Goal: Communication & Community: Answer question/provide support

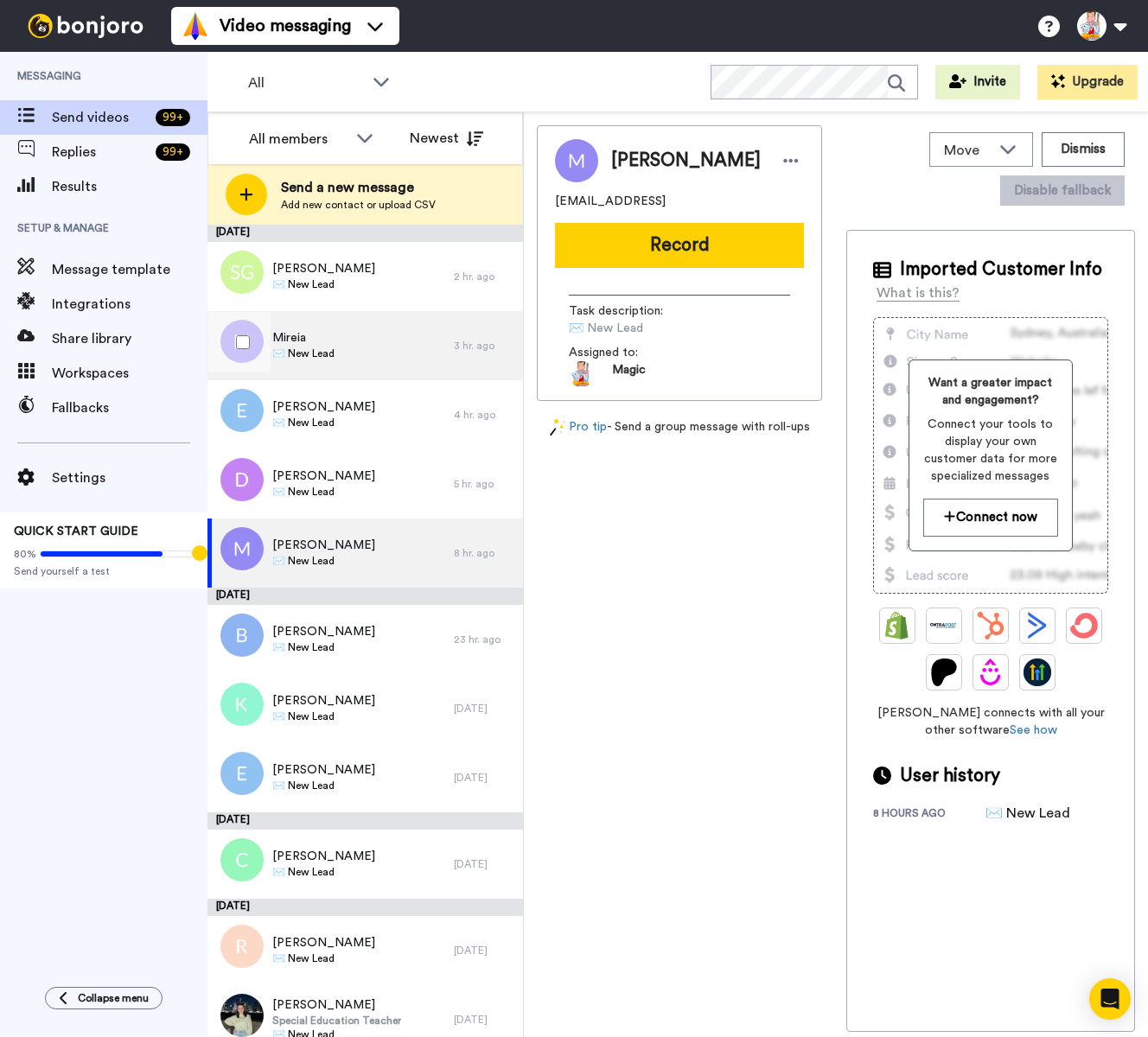
click at [370, 342] on div "Mireia ✉️ New Lead" at bounding box center [331, 346] width 246 height 70
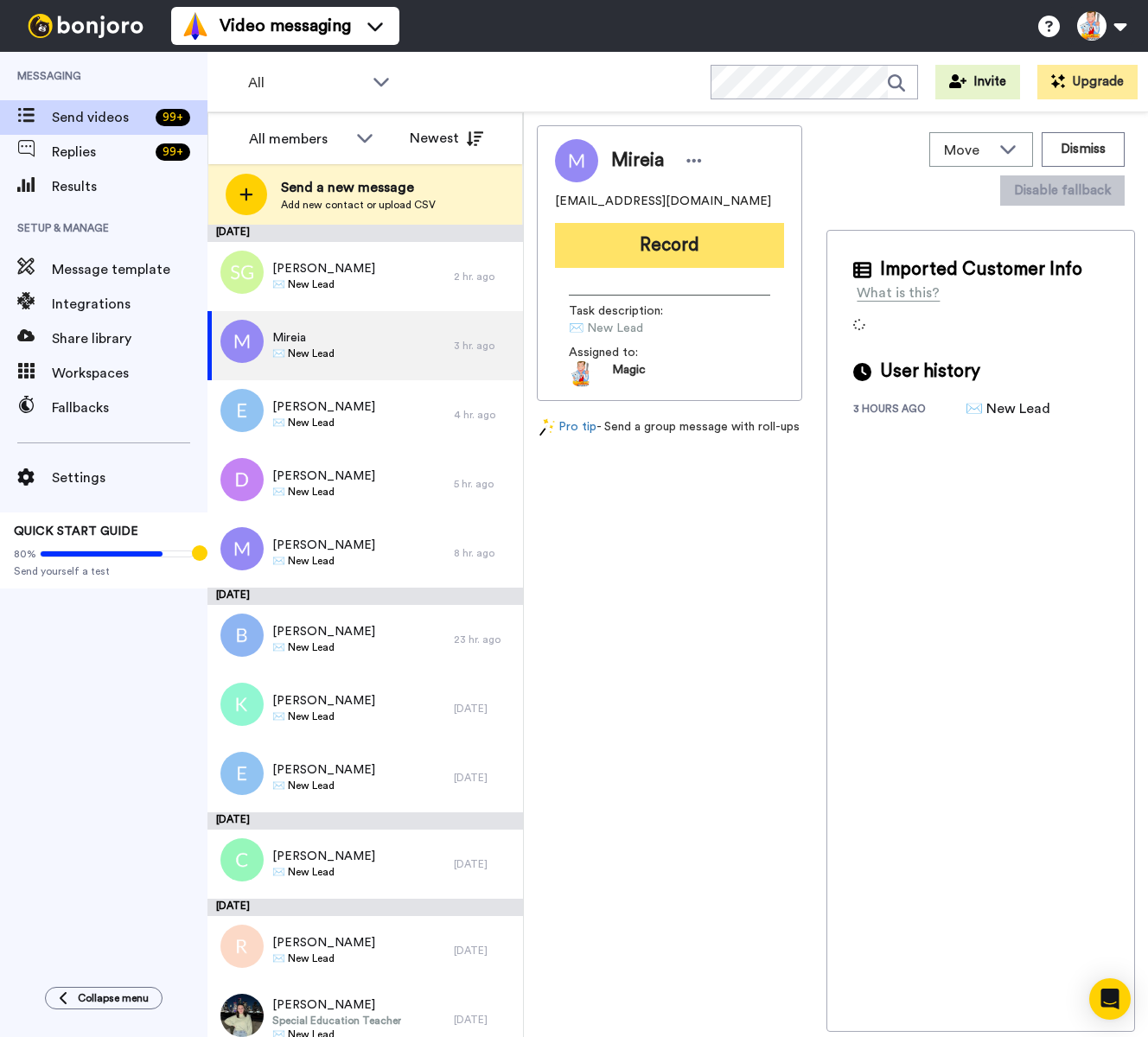
click at [671, 245] on button "Record" at bounding box center [669, 245] width 229 height 45
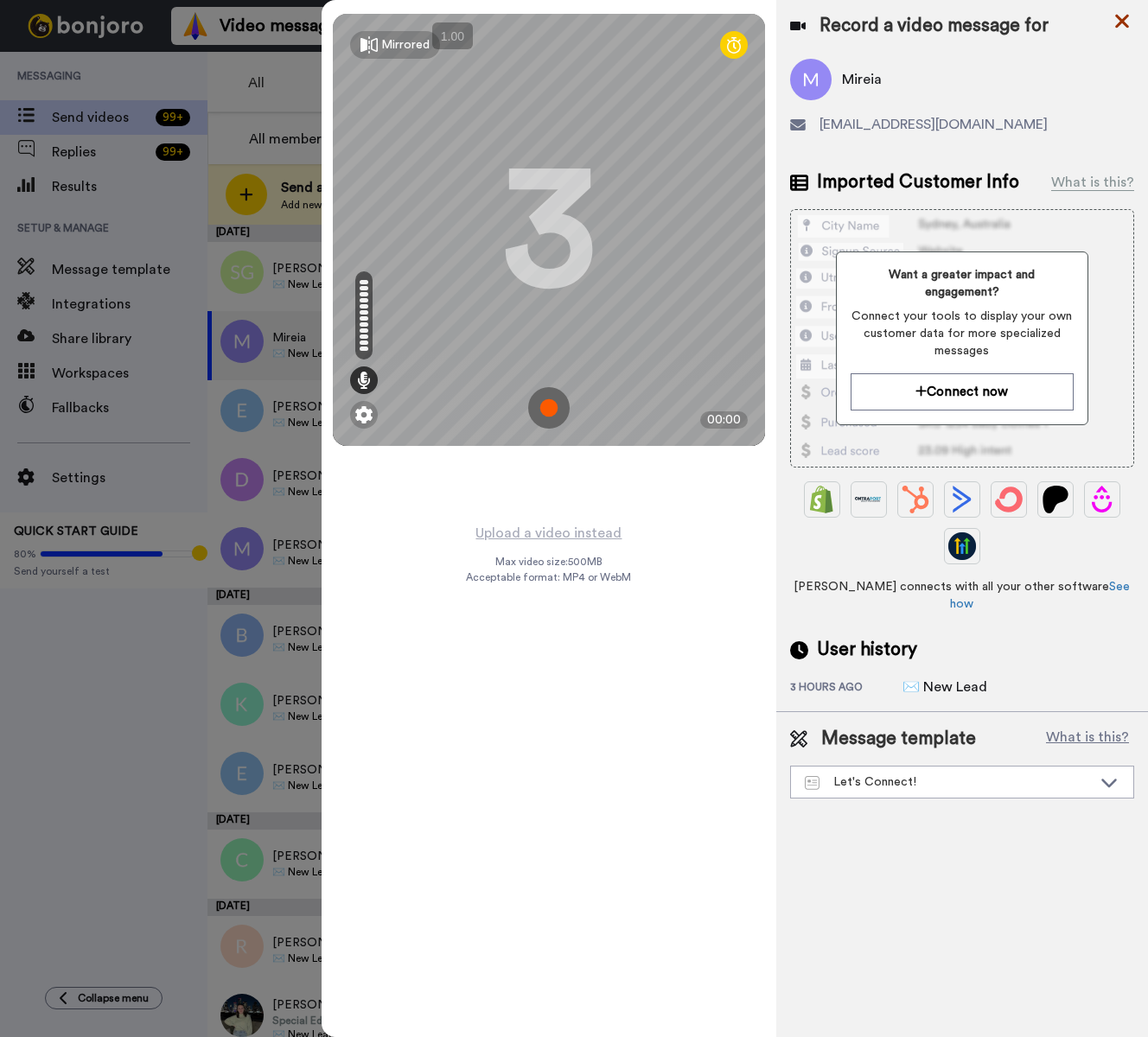
click at [1116, 28] on icon at bounding box center [1122, 21] width 17 height 22
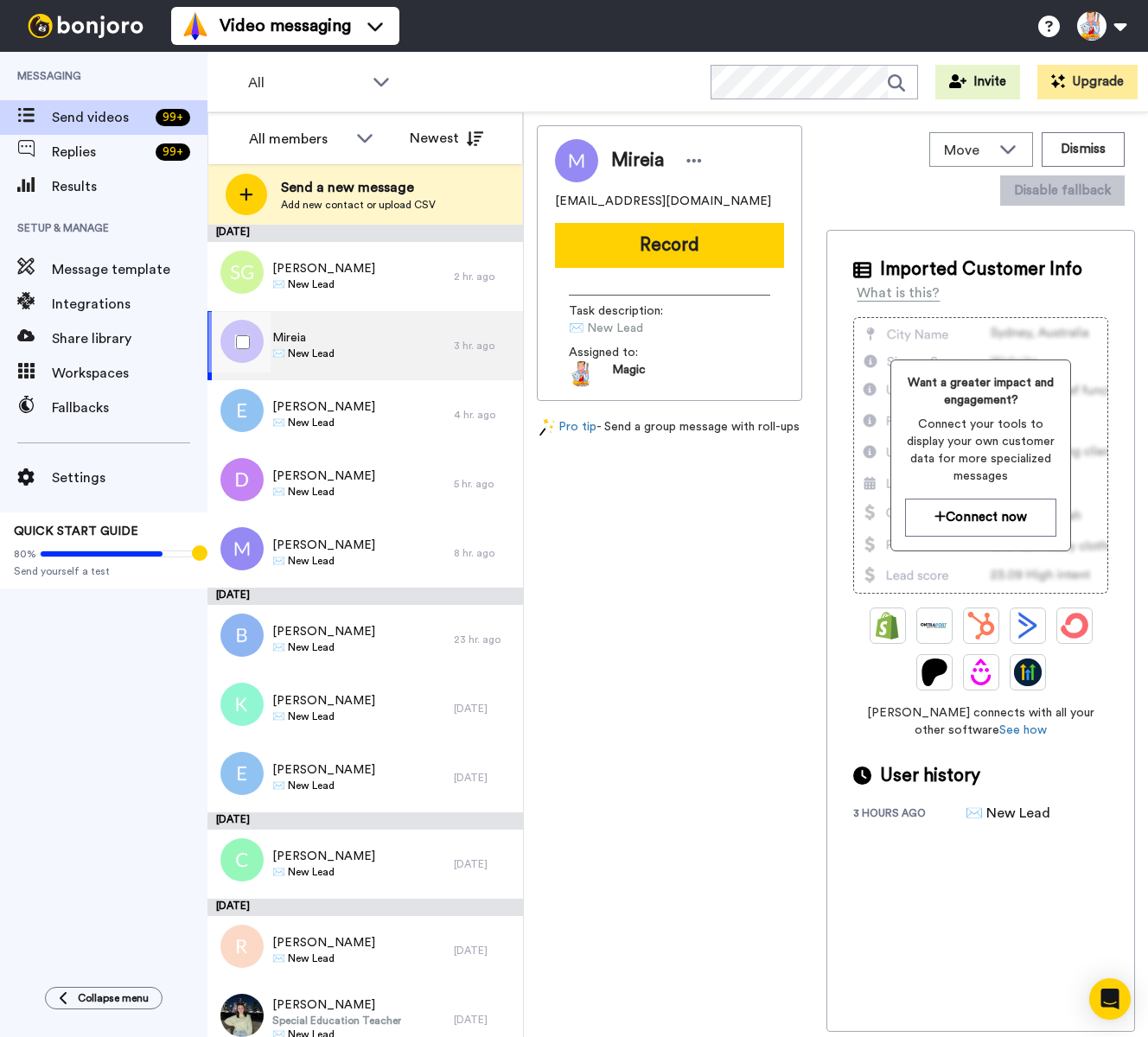
click at [375, 351] on div "Mireia ✉️ New Lead" at bounding box center [331, 346] width 246 height 70
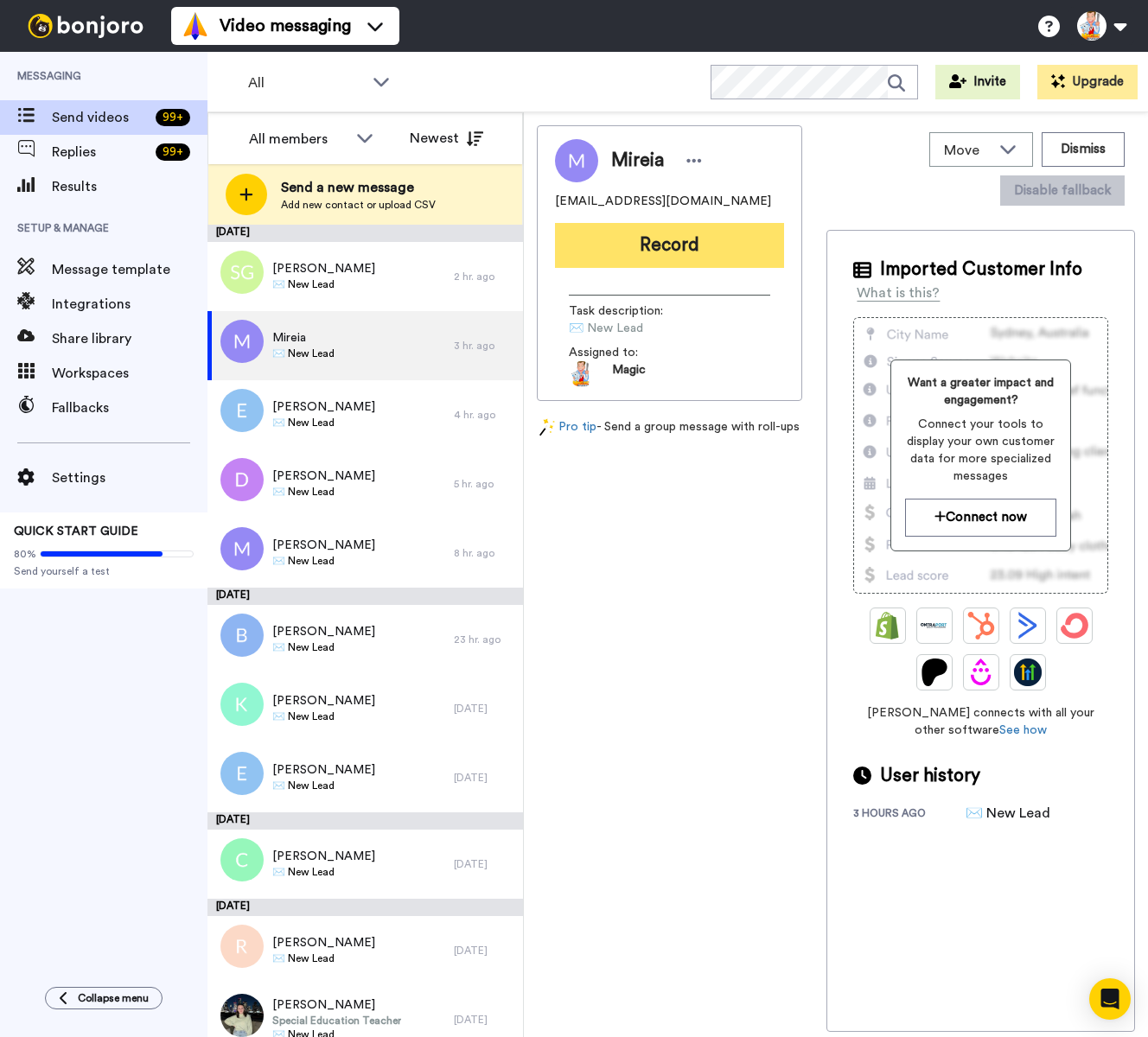
click at [675, 243] on button "Record" at bounding box center [669, 245] width 229 height 45
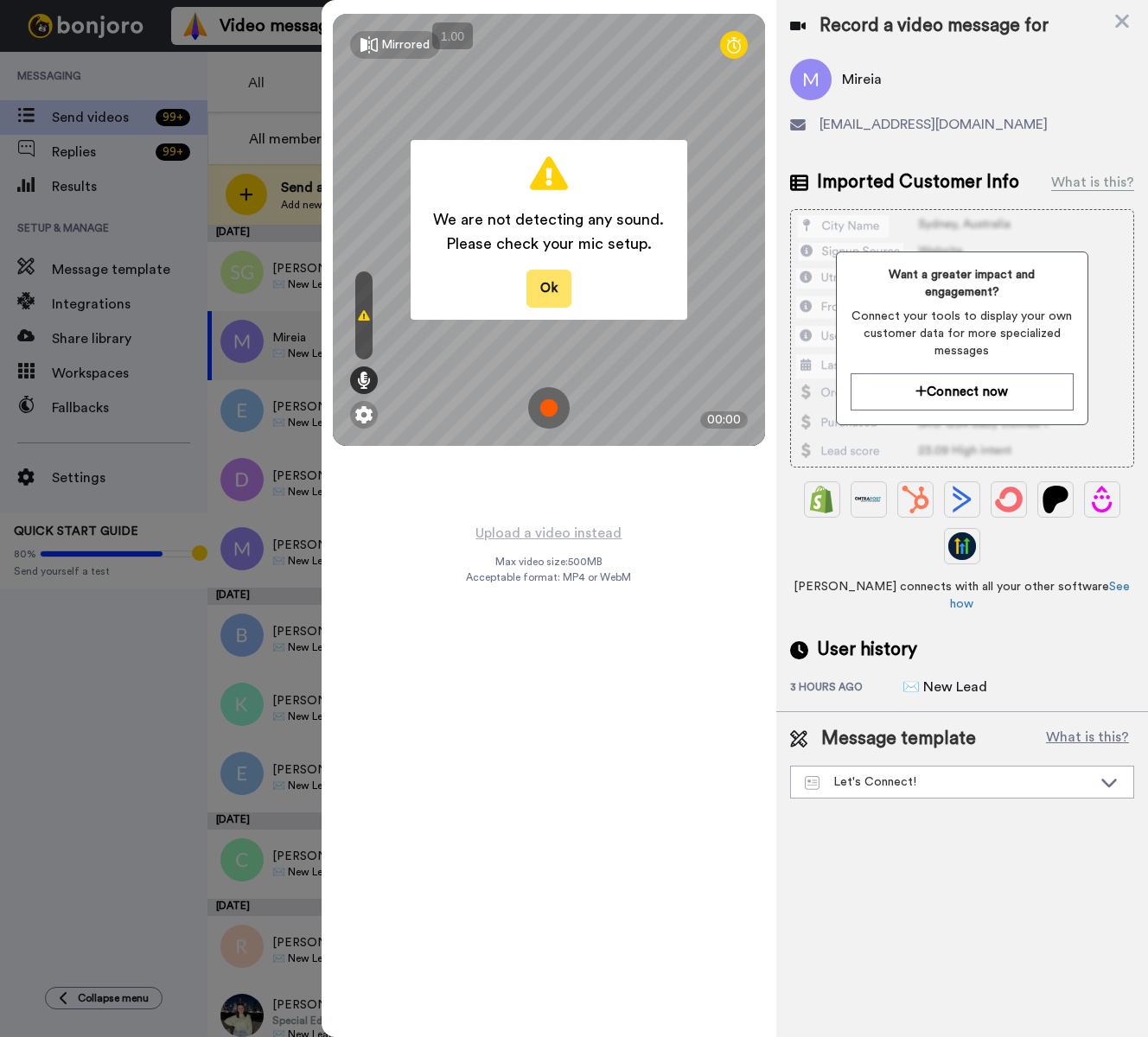
click at [557, 289] on button "Ok" at bounding box center [549, 289] width 45 height 38
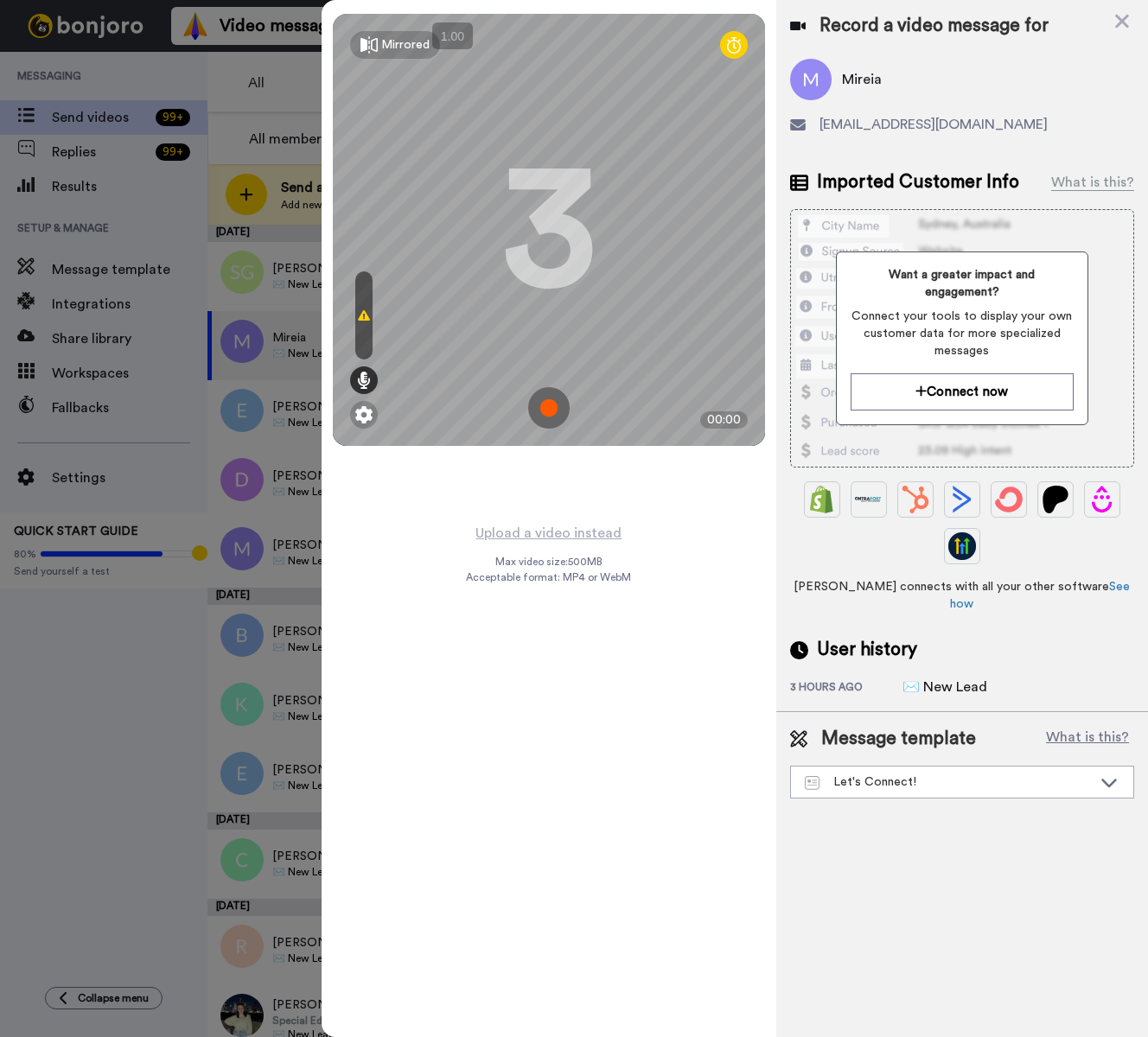
click at [1135, 18] on div "Record a video message for [PERSON_NAME] [PERSON_NAME][EMAIL_ADDRESS][DOMAIN_NA…" at bounding box center [962, 355] width 371 height 712
drag, startPoint x: 1127, startPoint y: 19, endPoint x: 1120, endPoint y: 24, distance: 8.6
click at [1127, 19] on icon at bounding box center [1122, 21] width 17 height 22
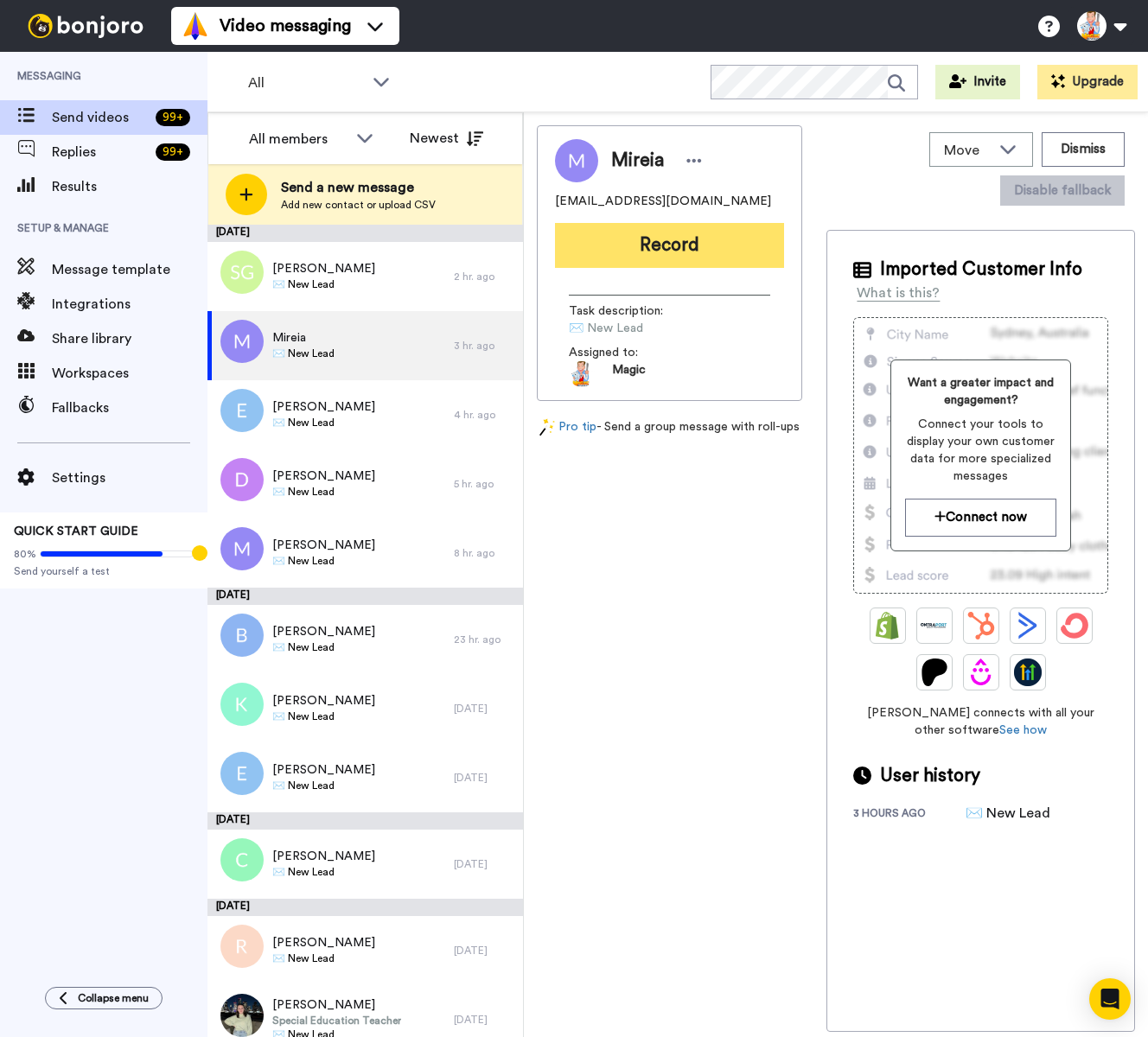
click at [653, 257] on button "Record" at bounding box center [669, 245] width 229 height 45
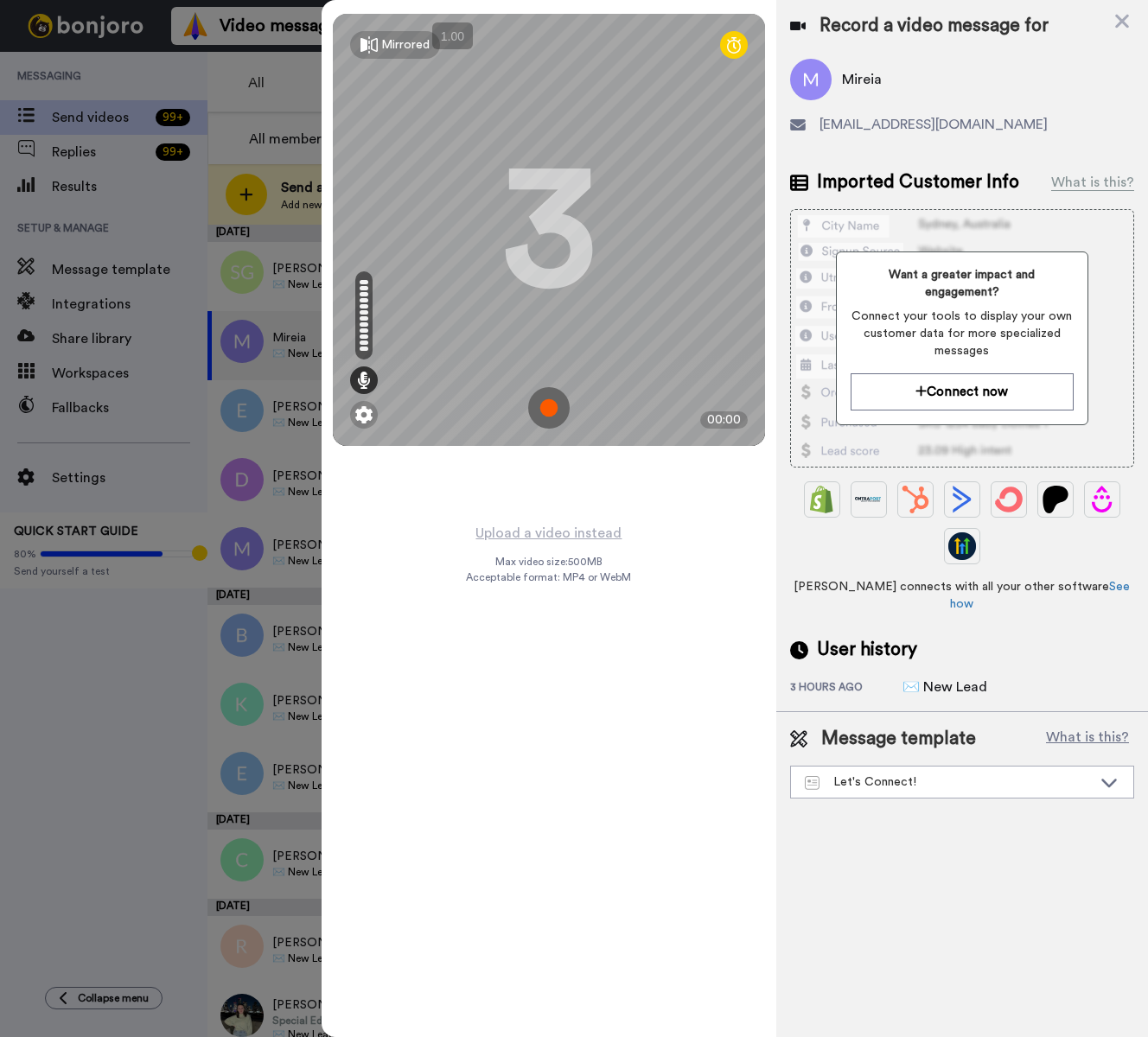
click at [548, 410] on img at bounding box center [549, 408] width 41 height 41
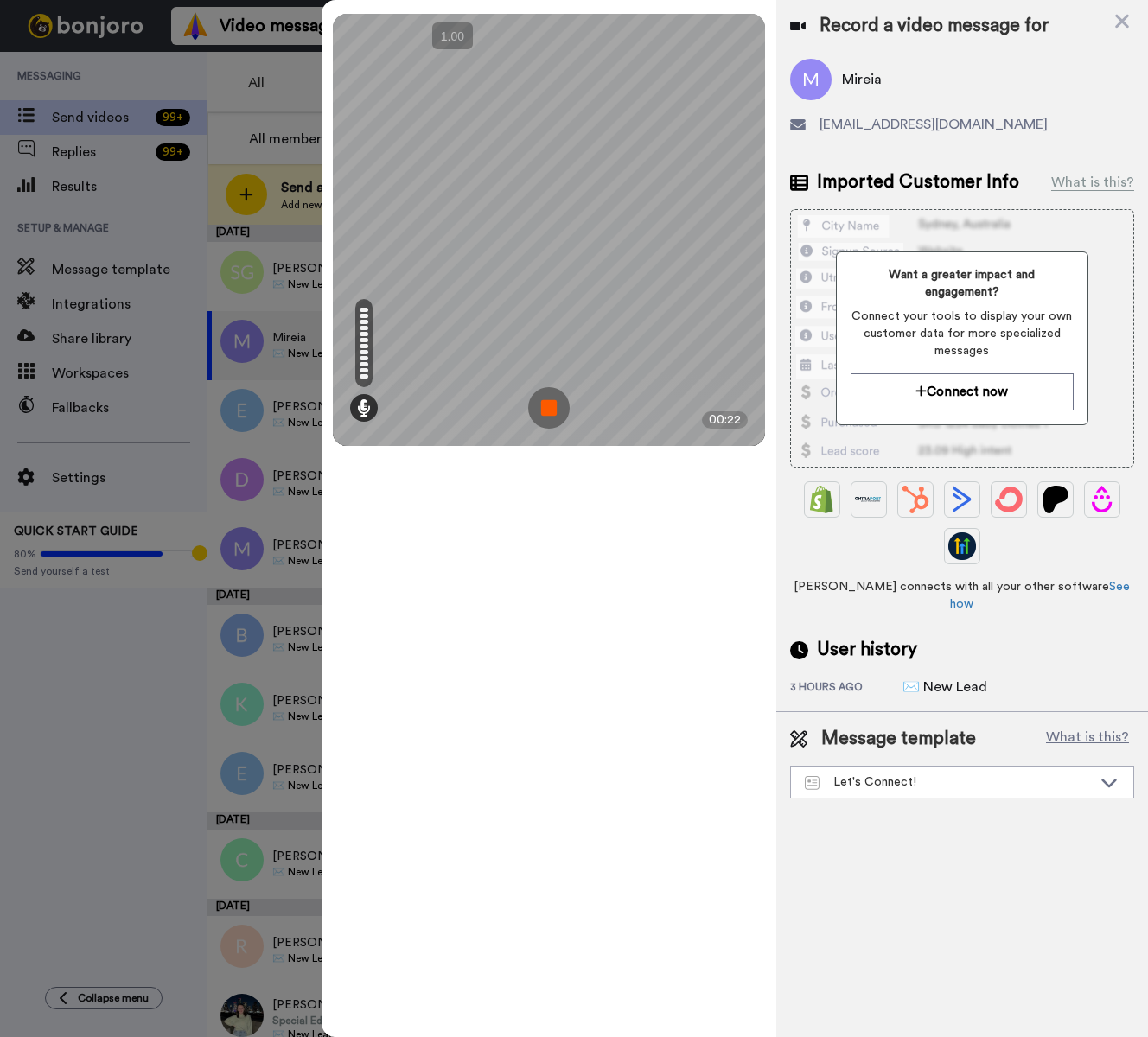
click at [548, 410] on img at bounding box center [549, 408] width 41 height 41
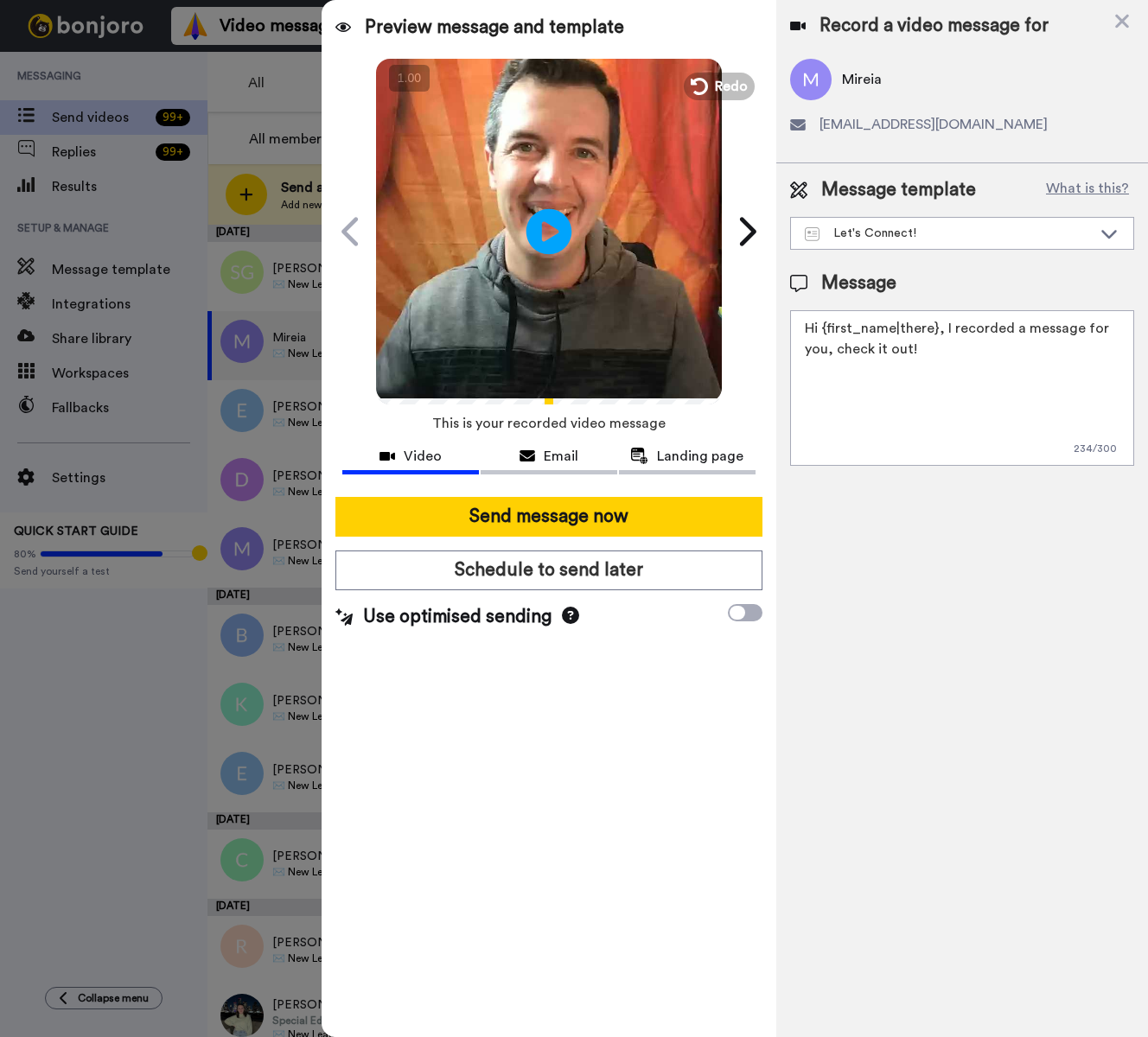
click at [549, 221] on icon at bounding box center [549, 231] width 46 height 46
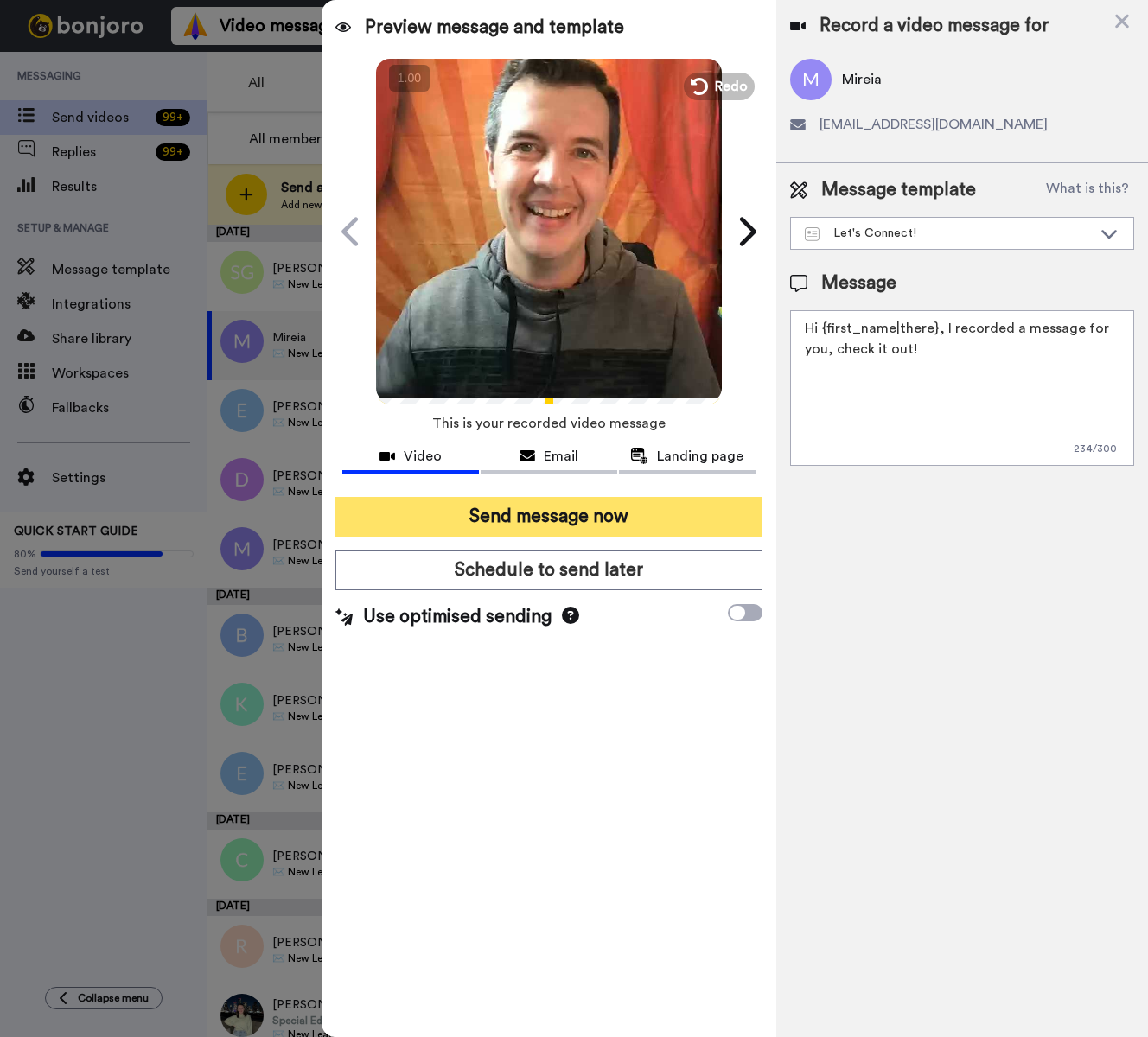
click at [654, 522] on button "Send message now" at bounding box center [549, 517] width 427 height 39
